Goal: Book appointment/travel/reservation

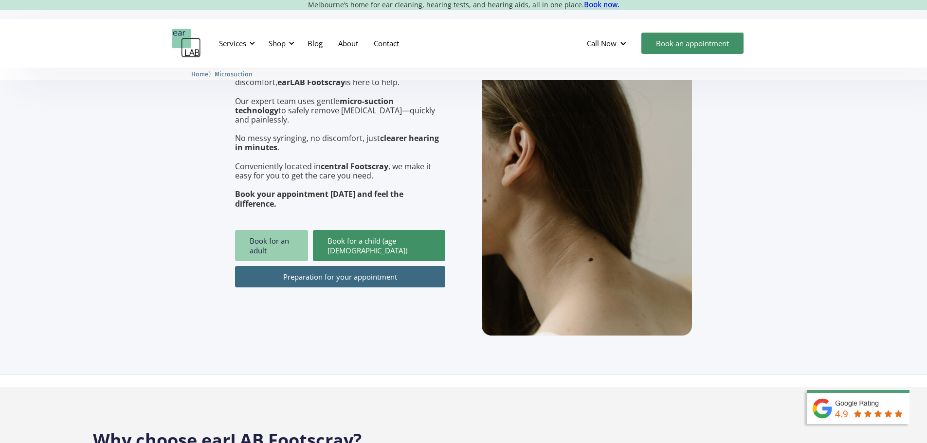
click at [279, 230] on link "Book for an adult" at bounding box center [271, 245] width 73 height 31
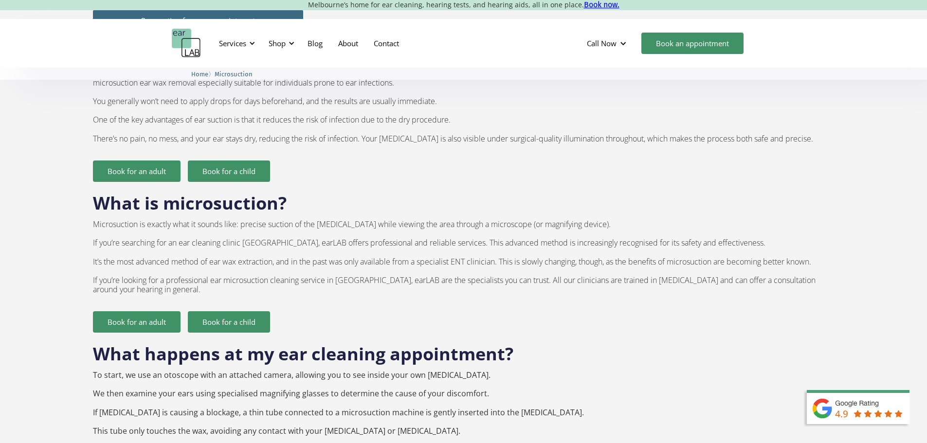
scroll to position [486, 0]
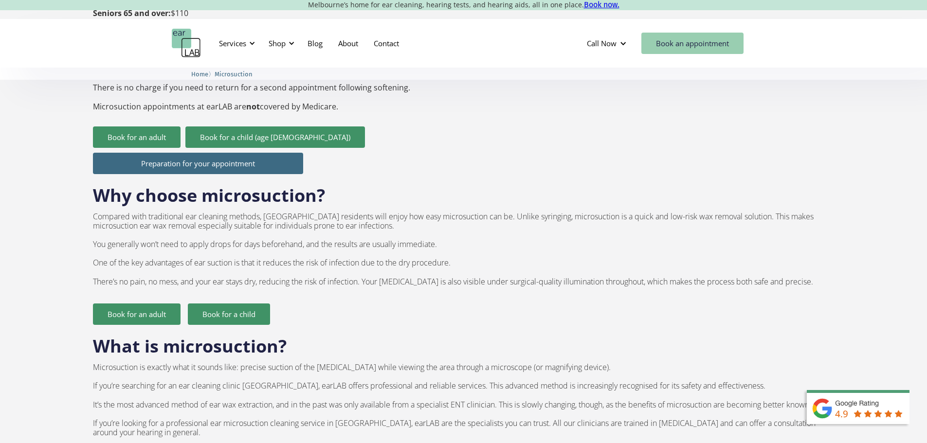
click at [677, 47] on link "Book an appointment" at bounding box center [692, 43] width 102 height 21
